Goal: Task Accomplishment & Management: Manage account settings

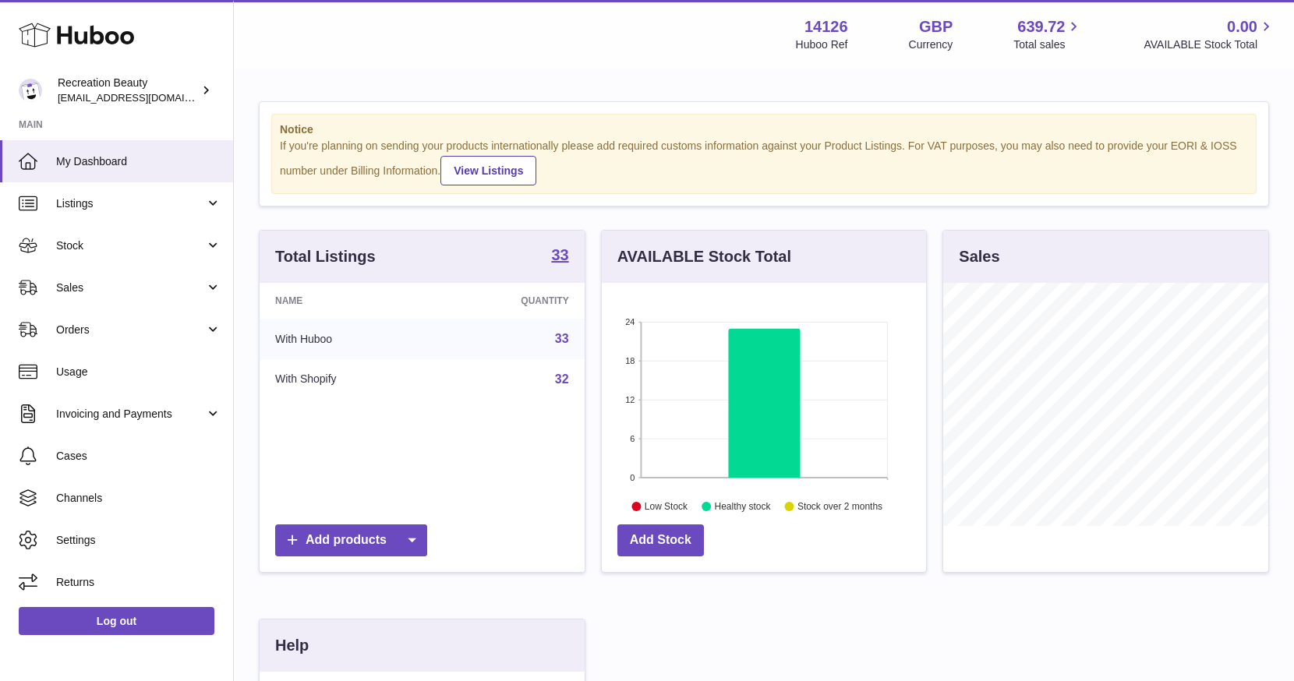
scroll to position [243, 324]
click at [85, 541] on span "Settings" at bounding box center [138, 540] width 165 height 15
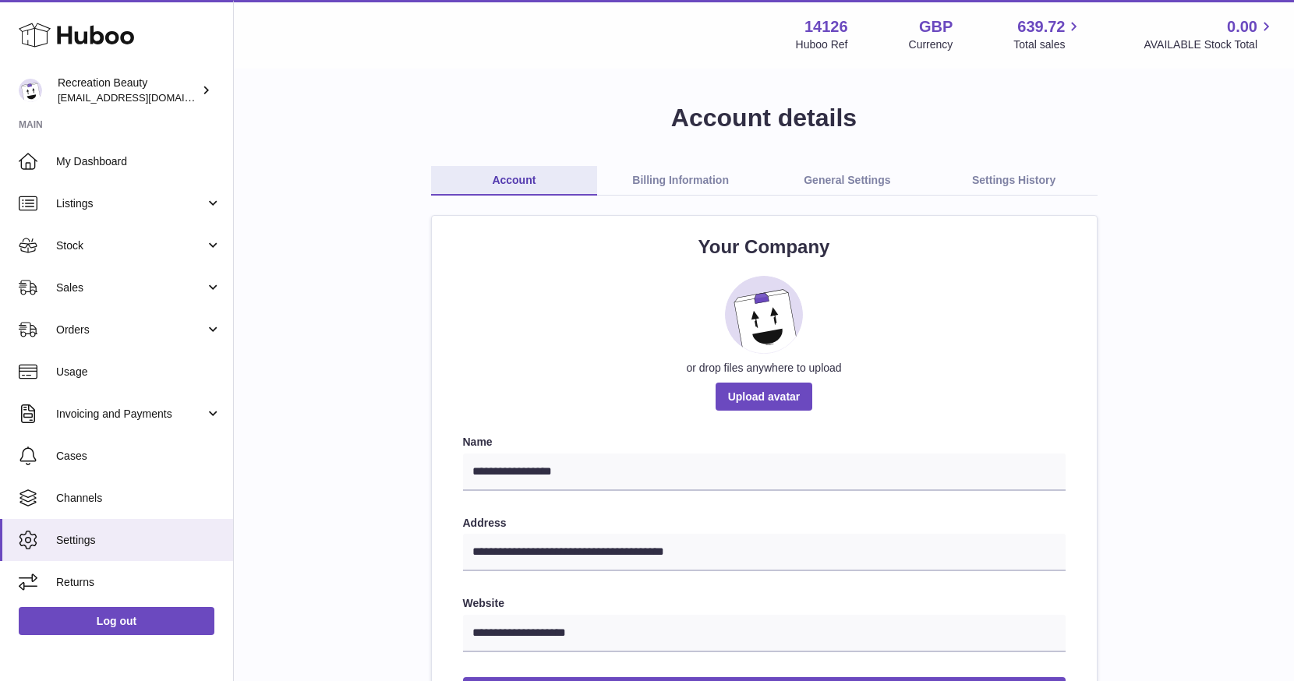
click at [706, 182] on link "Billing Information" at bounding box center [680, 181] width 167 height 30
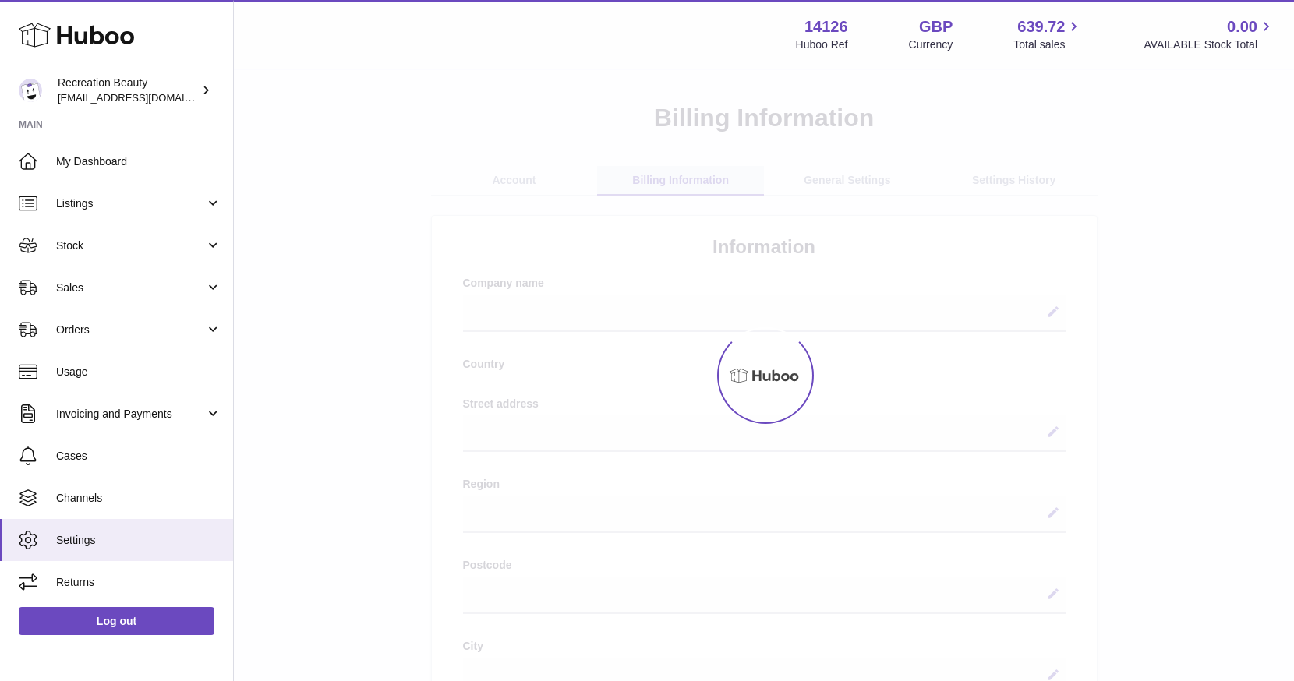
select select
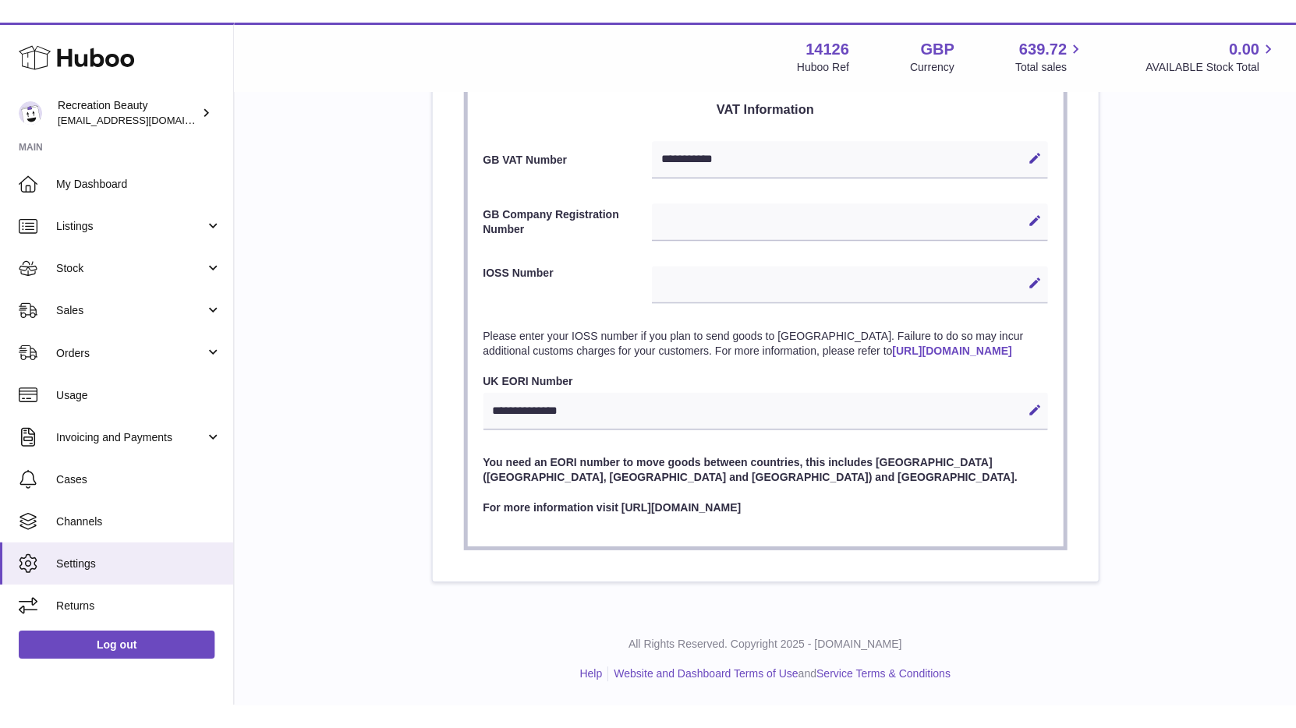
scroll to position [671, 0]
